Goal: Task Accomplishment & Management: Use online tool/utility

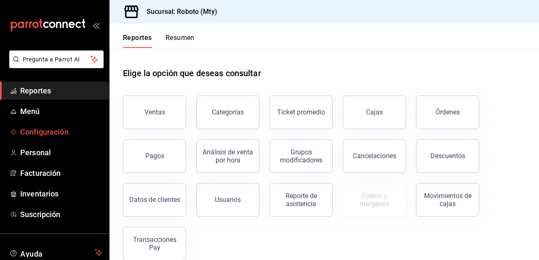
click at [46, 130] on span "Configuración" at bounding box center [61, 131] width 82 height 11
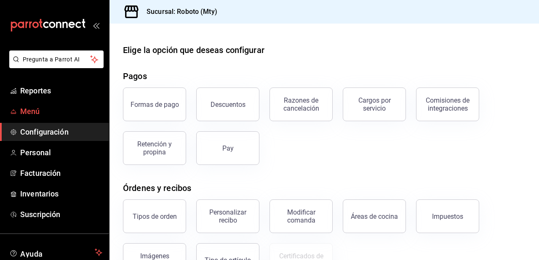
click at [41, 110] on span "Menú" at bounding box center [61, 111] width 82 height 11
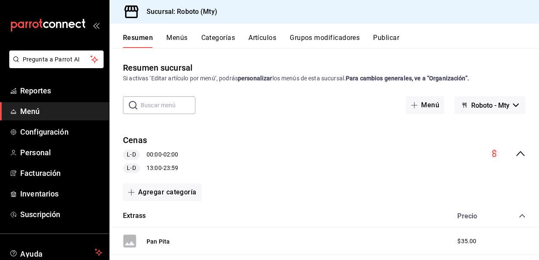
click at [266, 41] on button "Artículos" at bounding box center [262, 41] width 28 height 14
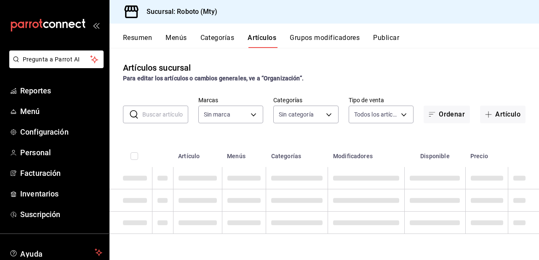
type input "09ba0216-65db-402d-9b94-d36048e6fe77"
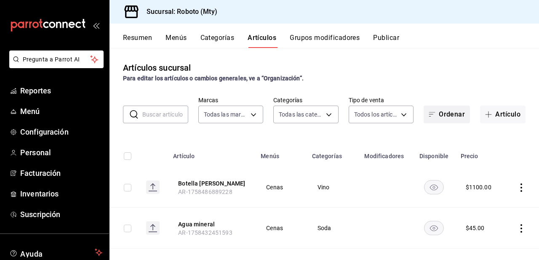
type input "5e2bc104-b7fe-4185-90af-8e17596a2fd3,6a13d590-edb7-4daa-b10d-4f64a6c5a8d8,74d66…"
click at [486, 116] on icon "button" at bounding box center [488, 114] width 7 height 7
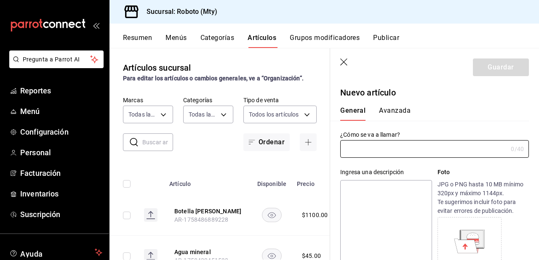
type input "AR-1758942446299"
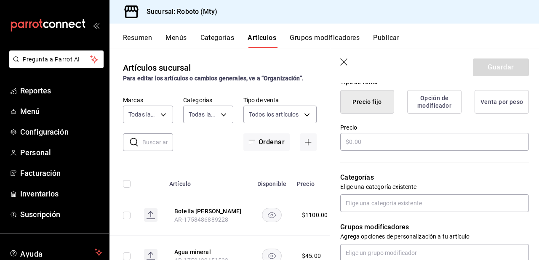
scroll to position [240, 0]
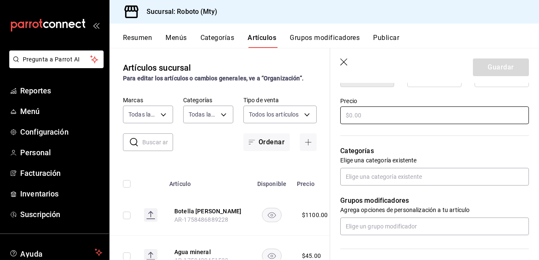
type input "crudo de [PERSON_NAME]"
click at [382, 119] on input "text" at bounding box center [434, 115] width 188 height 18
type input "$2.00"
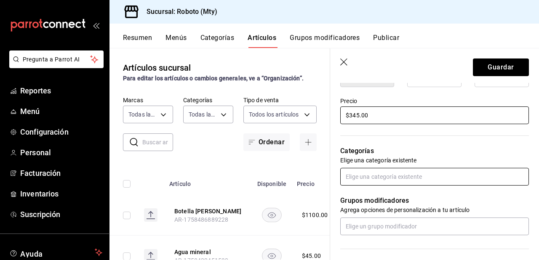
type input "$345.00"
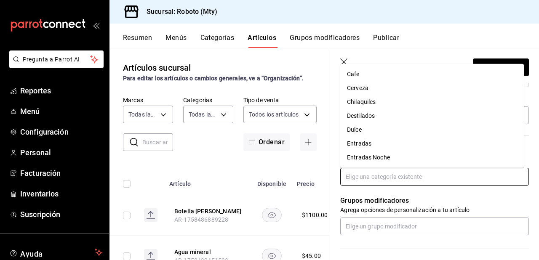
click at [379, 180] on input "text" at bounding box center [434, 177] width 188 height 18
click at [364, 160] on li "Entradas Noche" at bounding box center [431, 158] width 183 height 14
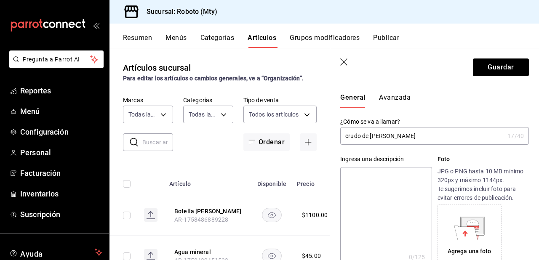
scroll to position [0, 0]
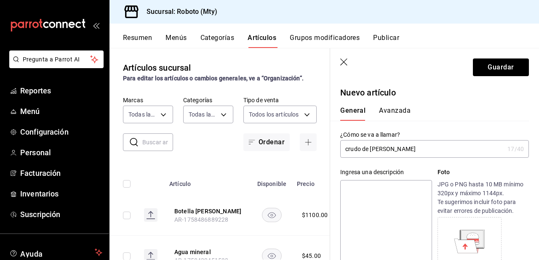
click at [347, 150] on input "crudo de [PERSON_NAME]" at bounding box center [422, 149] width 164 height 17
click at [371, 150] on input "Crudo de [PERSON_NAME]" at bounding box center [422, 149] width 164 height 17
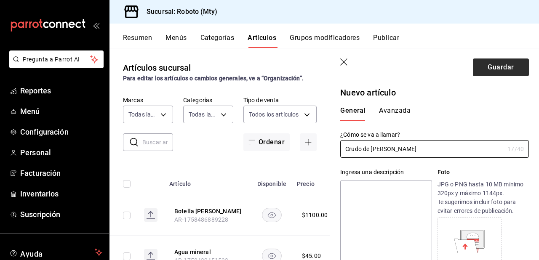
type input "Crudo de [PERSON_NAME]"
click at [513, 62] on button "Guardar" at bounding box center [500, 67] width 56 height 18
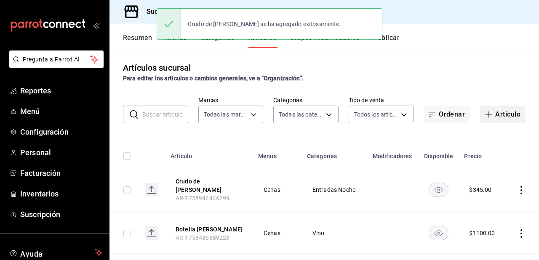
click at [503, 111] on button "Artículo" at bounding box center [502, 115] width 45 height 18
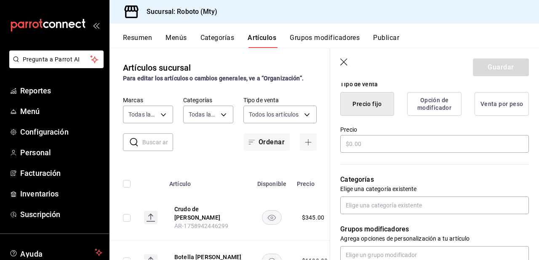
scroll to position [223, 0]
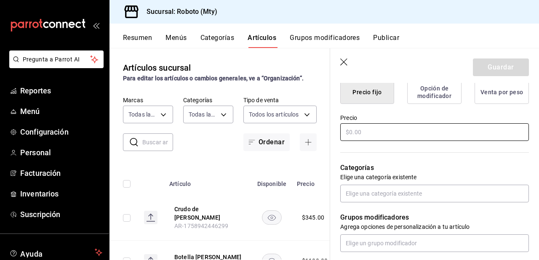
type input "[PERSON_NAME]´s tonic"
click at [391, 133] on input "text" at bounding box center [434, 132] width 188 height 18
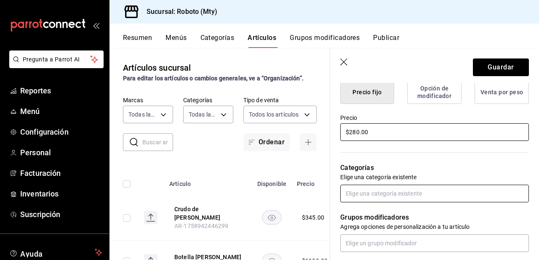
type input "$280.00"
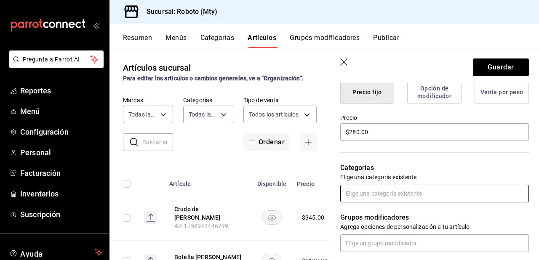
click at [387, 194] on input "text" at bounding box center [434, 194] width 188 height 18
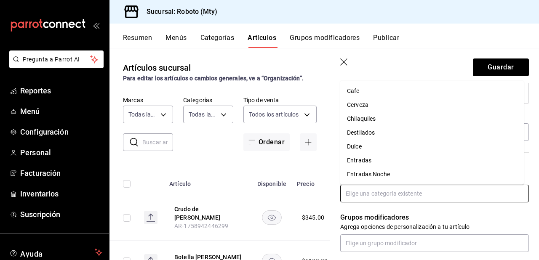
type input "d"
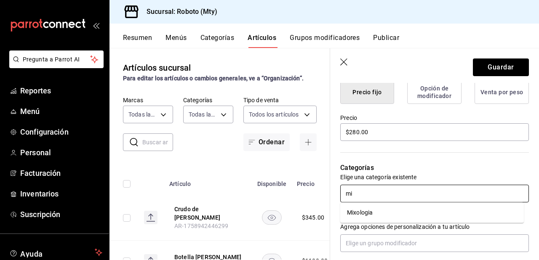
type input "mix"
click at [364, 207] on li "Mixologia" at bounding box center [431, 213] width 183 height 14
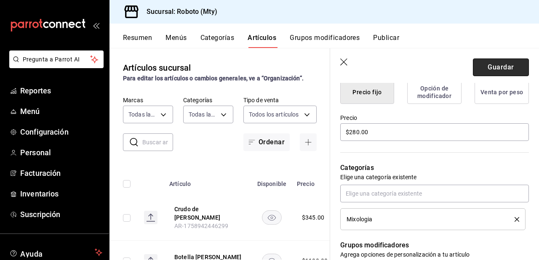
click at [489, 59] on button "Guardar" at bounding box center [500, 67] width 56 height 18
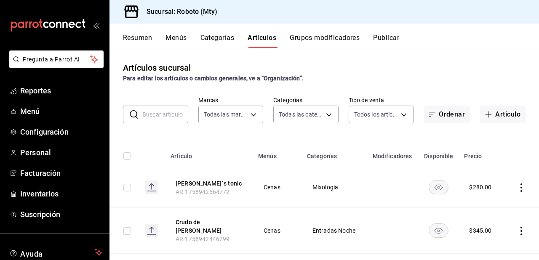
click at [518, 231] on icon "actions" at bounding box center [521, 231] width 8 height 8
